Goal: Find specific page/section

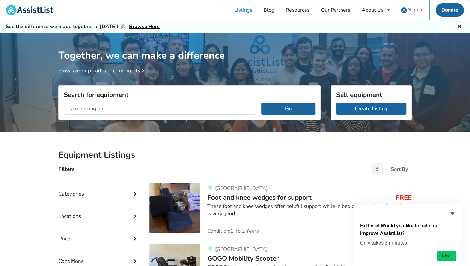
click at [94, 216] on div "Locations" at bounding box center [98, 211] width 81 height 22
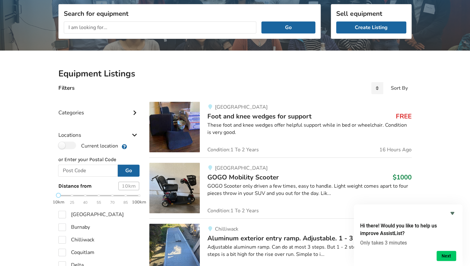
scroll to position [91, 0]
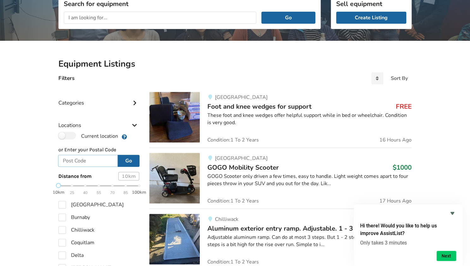
click at [74, 158] on input "text" at bounding box center [88, 161] width 60 height 12
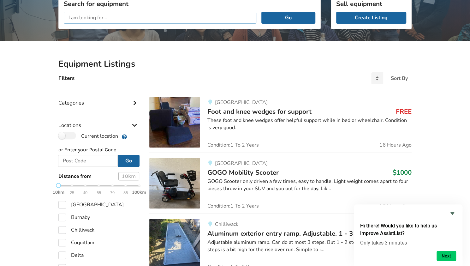
click at [126, 19] on input "text" at bounding box center [160, 18] width 193 height 12
type input "V8P 1A1"
click at [261, 12] on button "Go" at bounding box center [288, 18] width 54 height 12
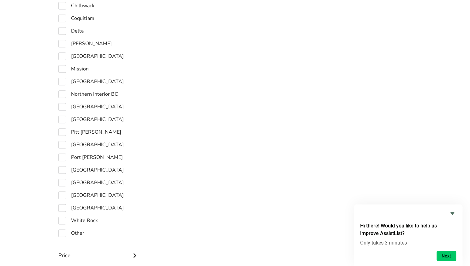
scroll to position [336, 0]
click at [61, 231] on label "Other" at bounding box center [71, 233] width 26 height 8
checkbox input "true"
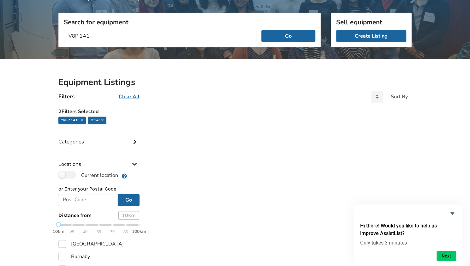
scroll to position [72, 0]
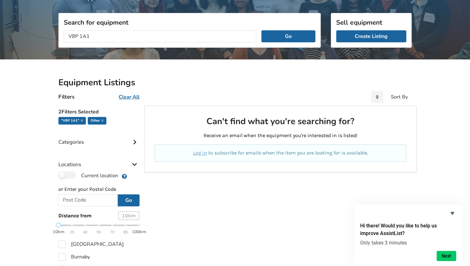
scroll to position [336, 0]
